Goal: Transaction & Acquisition: Register for event/course

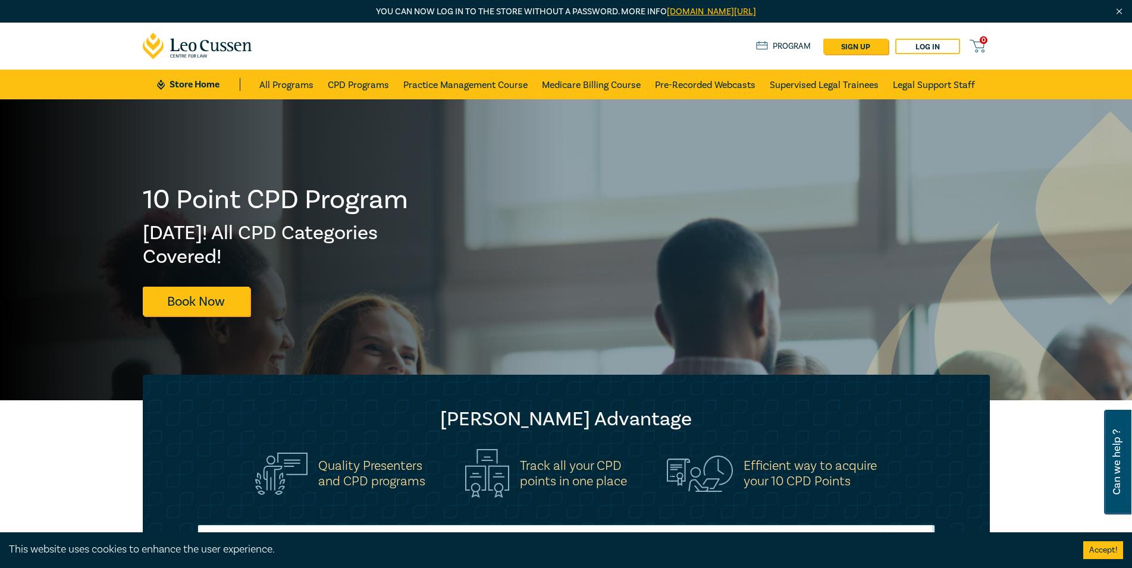
click at [790, 46] on link "Program" at bounding box center [783, 46] width 55 height 13
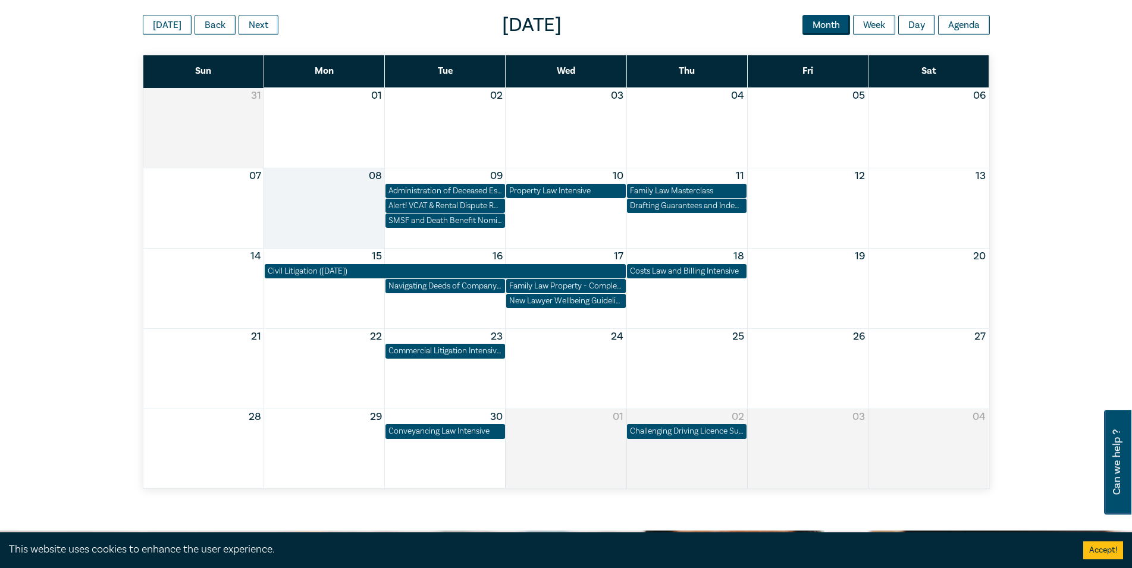
scroll to position [667, 0]
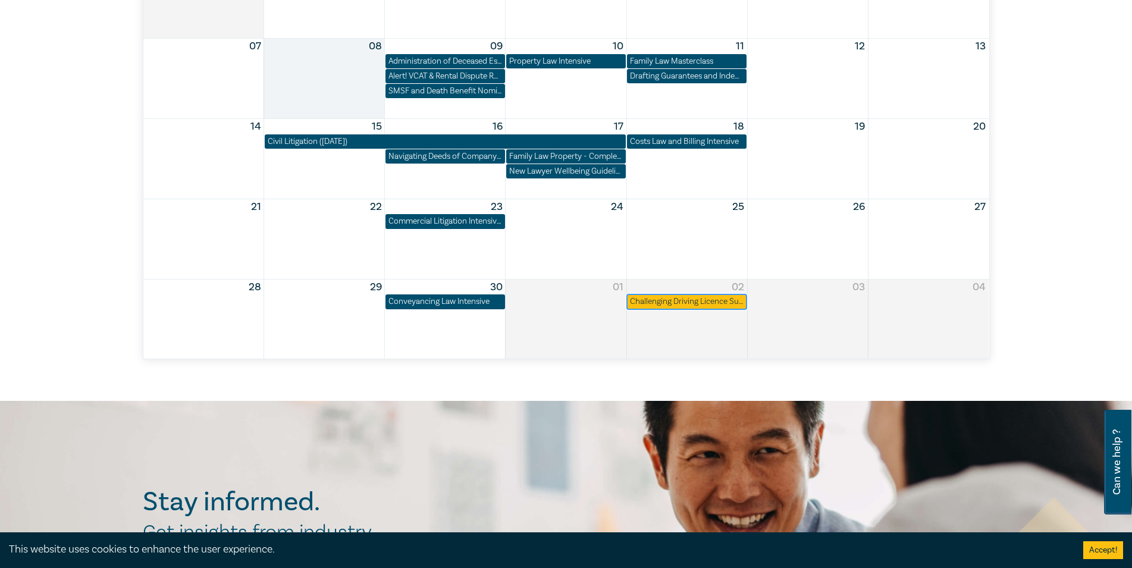
click at [672, 300] on div "Challenging Driving Licence Suspensions in [GEOGRAPHIC_DATA]" at bounding box center [687, 302] width 114 height 12
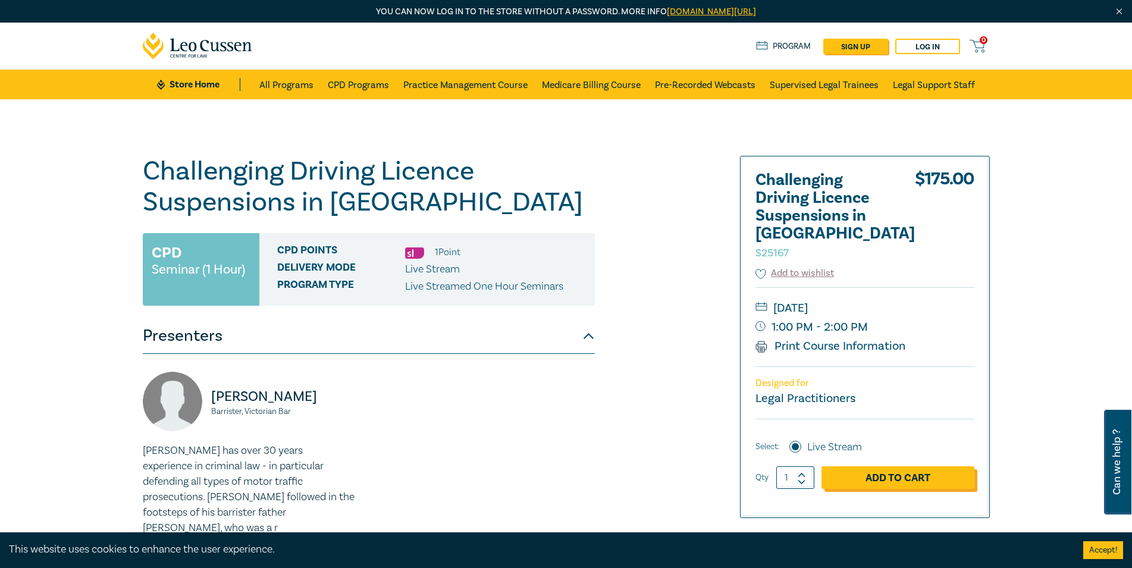
click at [895, 466] on link "Add to Cart" at bounding box center [897, 477] width 153 height 23
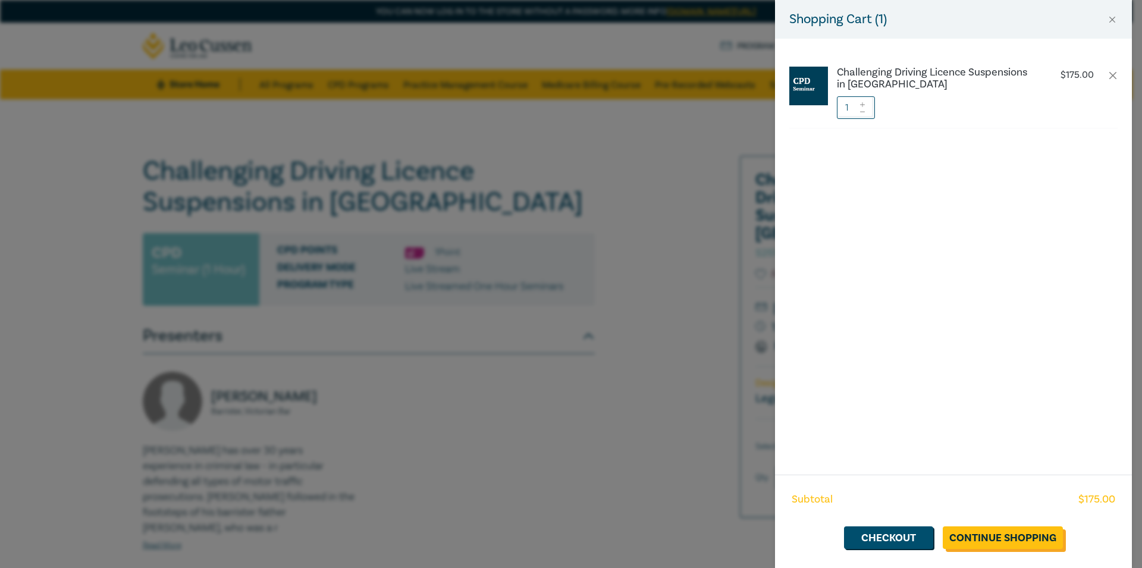
click at [993, 536] on link "Continue Shopping" at bounding box center [1003, 537] width 120 height 23
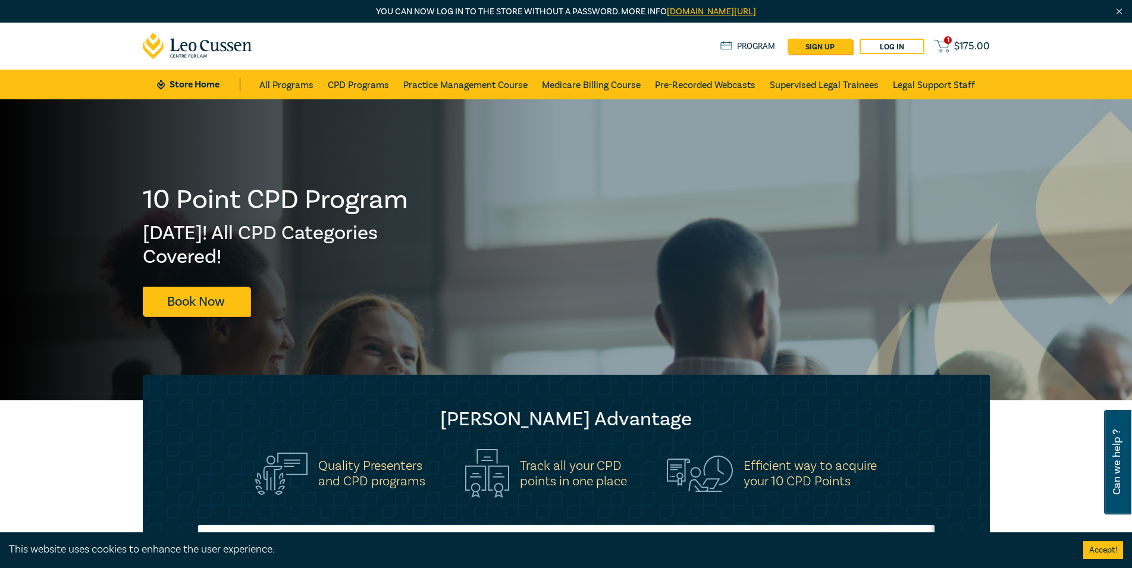
click at [951, 45] on link "1 $ 175.00" at bounding box center [961, 46] width 55 height 15
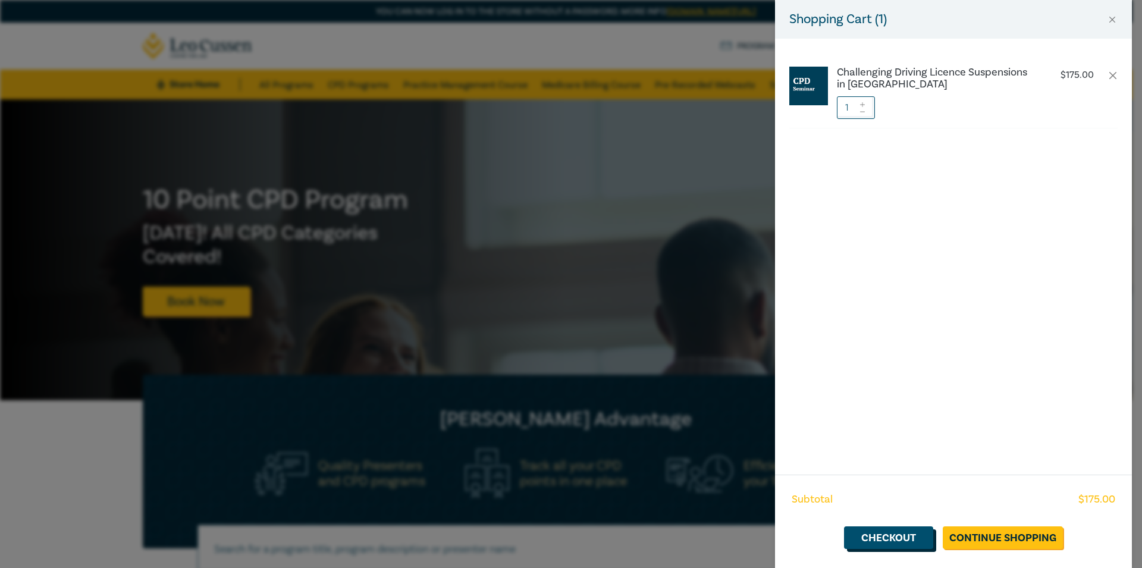
click at [884, 535] on link "Checkout" at bounding box center [888, 537] width 89 height 23
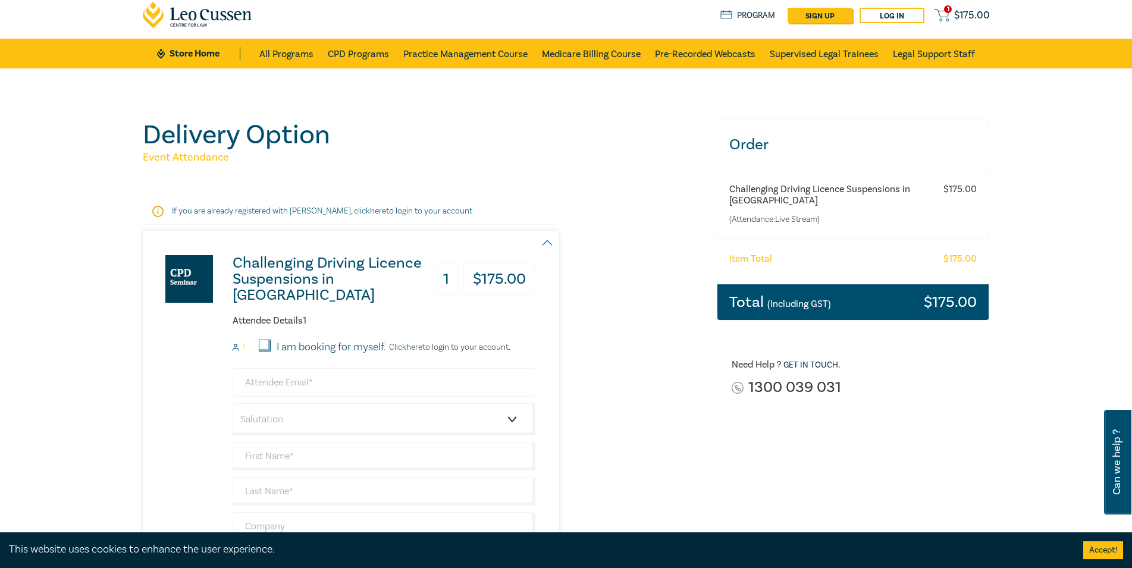
scroll to position [61, 0]
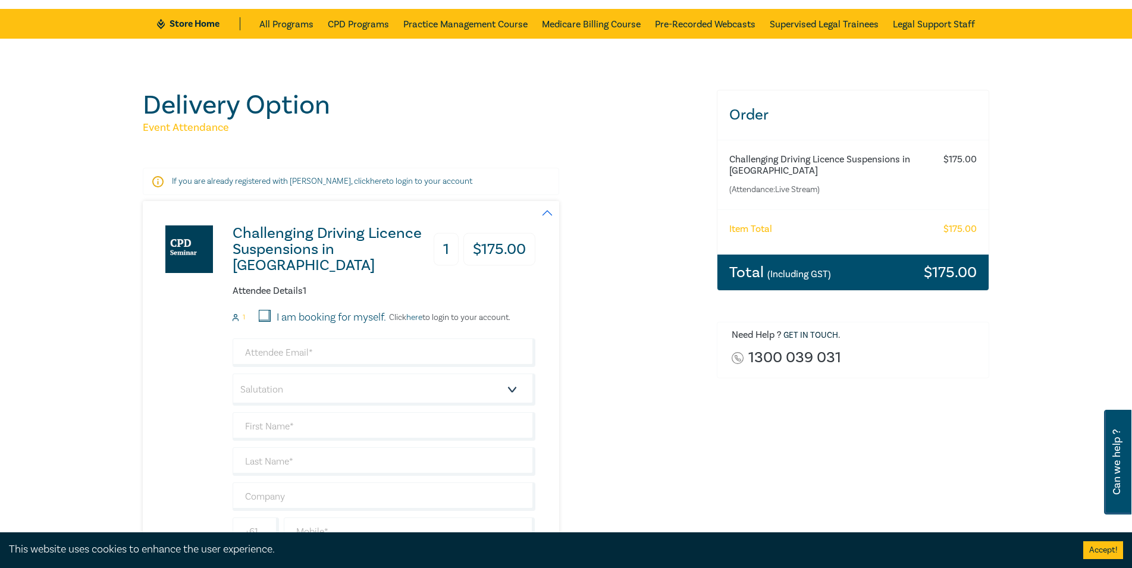
click at [269, 314] on input "I am booking for myself." at bounding box center [265, 316] width 12 height 12
checkbox input "true"
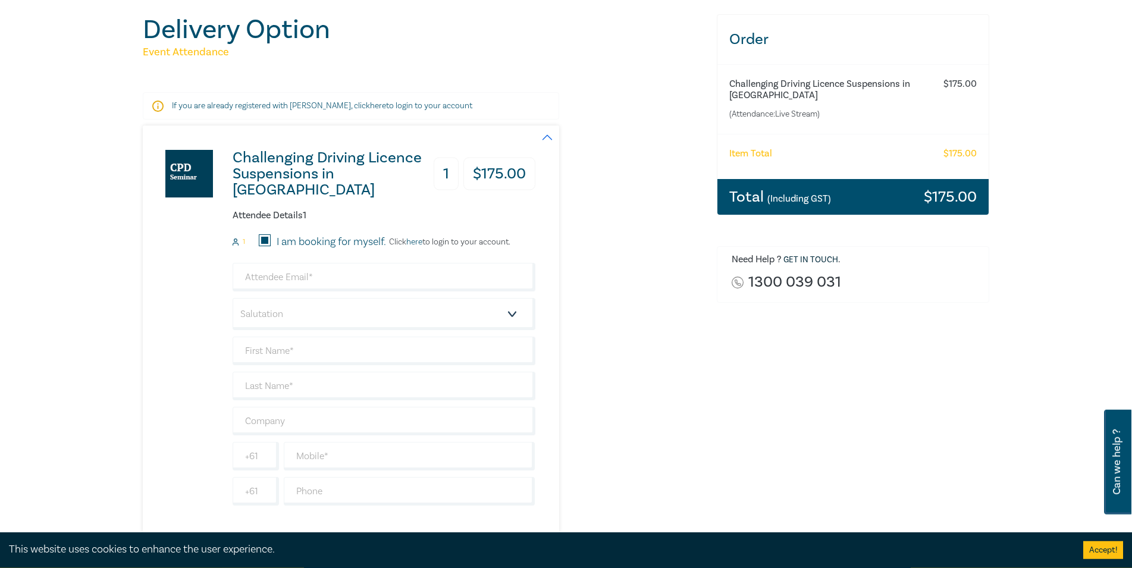
scroll to position [182, 0]
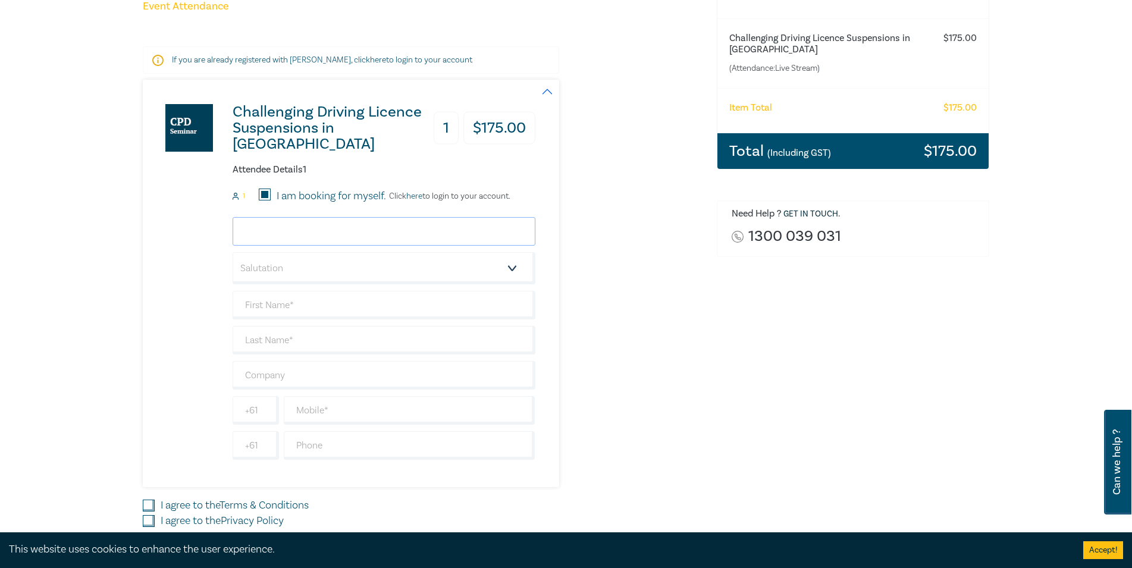
click at [309, 231] on input "email" at bounding box center [384, 231] width 303 height 29
type input "anne@amjlegal.com.au"
click at [233, 252] on select "Salutation Mr. Mrs. Ms. Miss Dr. Prof. Other" at bounding box center [384, 268] width 303 height 32
select select "Ms."
click option "Ms." at bounding box center [0, 0] width 0 height 0
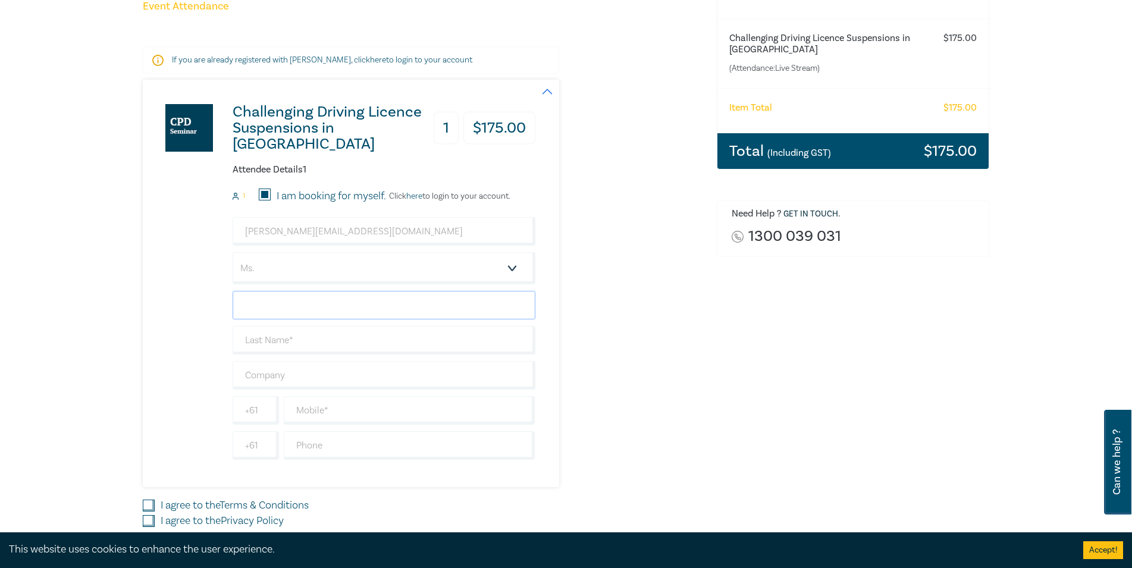
click at [262, 313] on input "text" at bounding box center [384, 305] width 303 height 29
type input "[PERSON_NAME]"
type input "AMJ Legal Pty Ltd"
click at [334, 412] on input "text" at bounding box center [410, 410] width 252 height 29
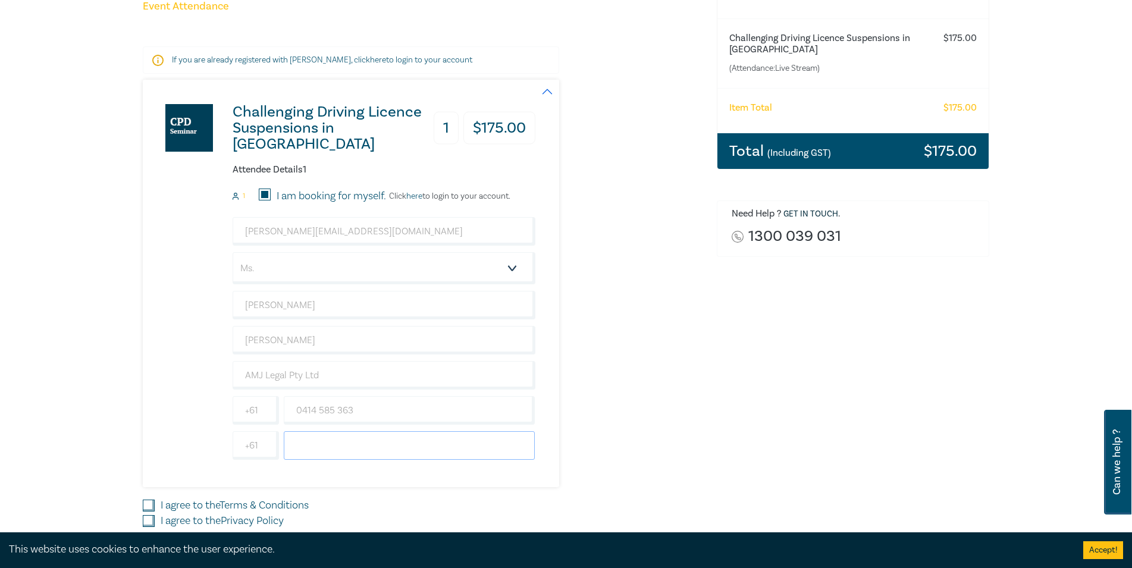
click at [373, 446] on input "text" at bounding box center [410, 445] width 252 height 29
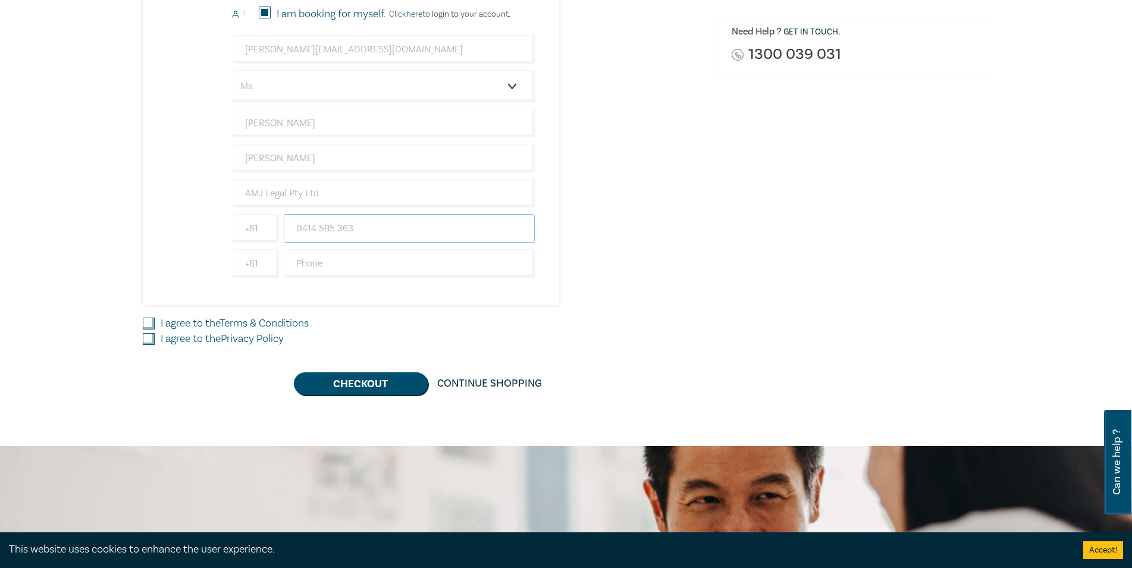
drag, startPoint x: 362, startPoint y: 215, endPoint x: 261, endPoint y: 218, distance: 100.5
click at [284, 218] on input "0414 585 363" at bounding box center [410, 228] width 252 height 29
type input "03 9735 5599"
click at [203, 327] on label "I agree to the Terms & Conditions" at bounding box center [235, 323] width 148 height 15
click at [155, 327] on input "I agree to the Terms & Conditions" at bounding box center [149, 324] width 12 height 12
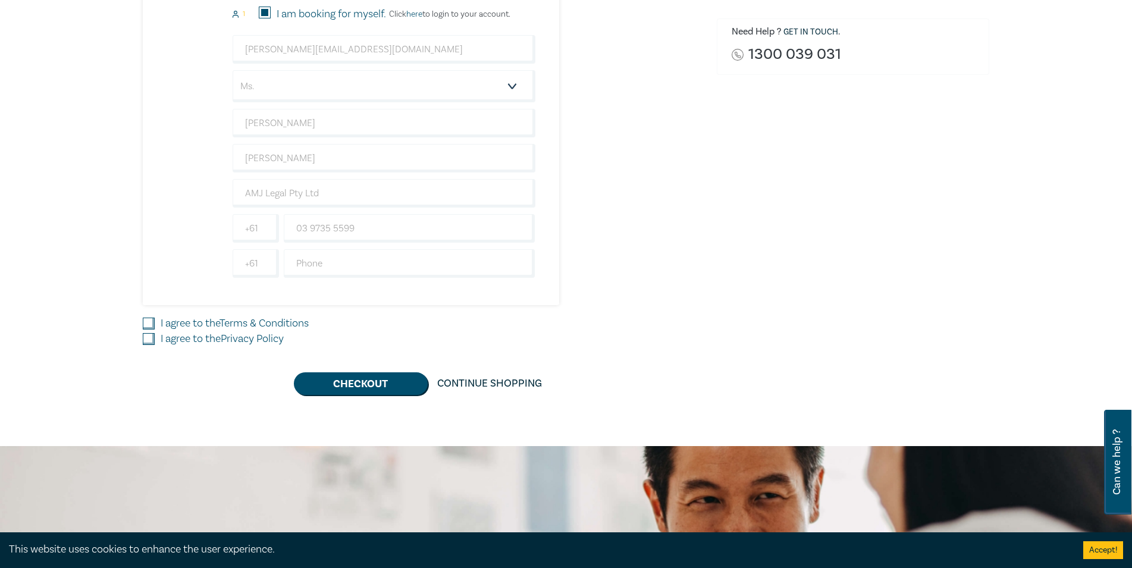
checkbox input "true"
click at [202, 339] on label "I agree to the Privacy Policy" at bounding box center [222, 338] width 123 height 15
click at [155, 339] on input "I agree to the Privacy Policy" at bounding box center [149, 339] width 12 height 12
checkbox input "true"
click at [366, 383] on button "Checkout" at bounding box center [361, 383] width 134 height 23
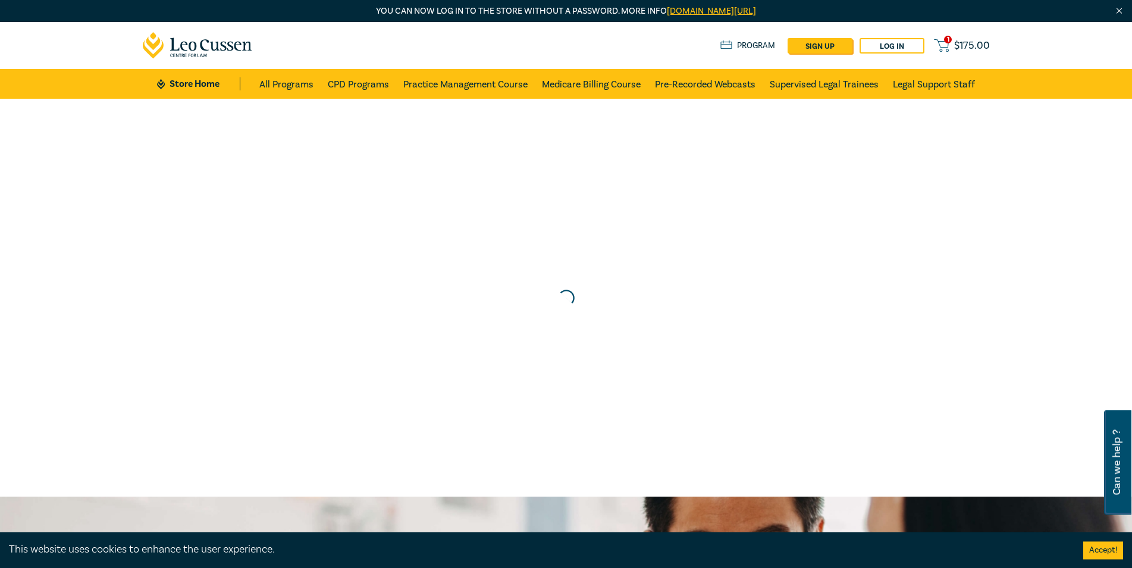
scroll to position [0, 0]
